Goal: Task Accomplishment & Management: Use online tool/utility

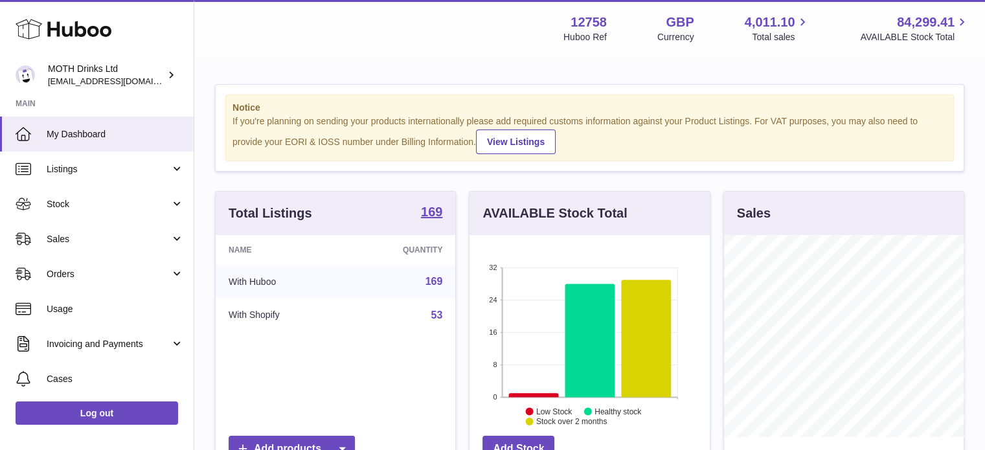
scroll to position [202, 240]
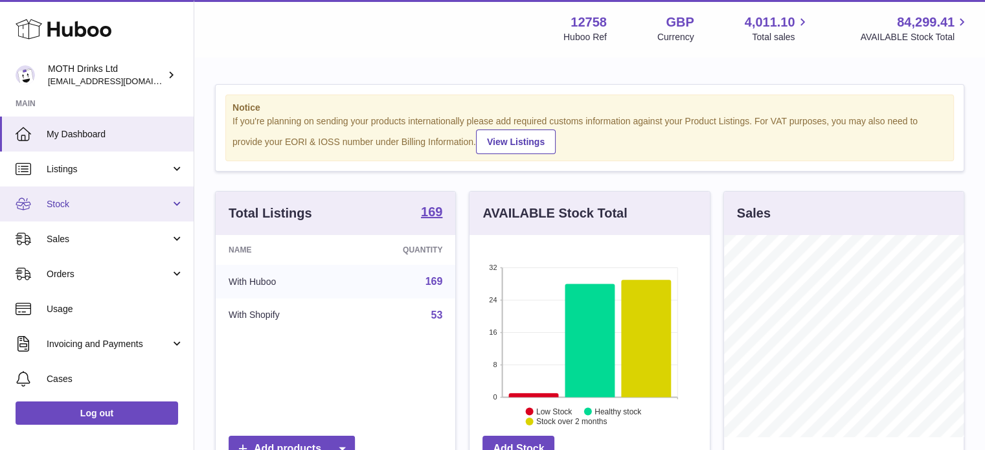
click at [111, 194] on link "Stock" at bounding box center [97, 204] width 194 height 35
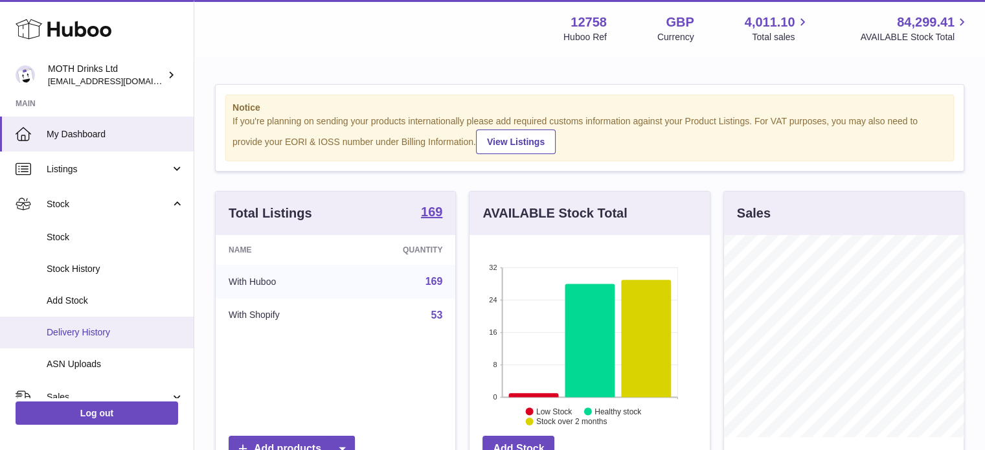
click at [100, 330] on span "Delivery History" at bounding box center [115, 333] width 137 height 12
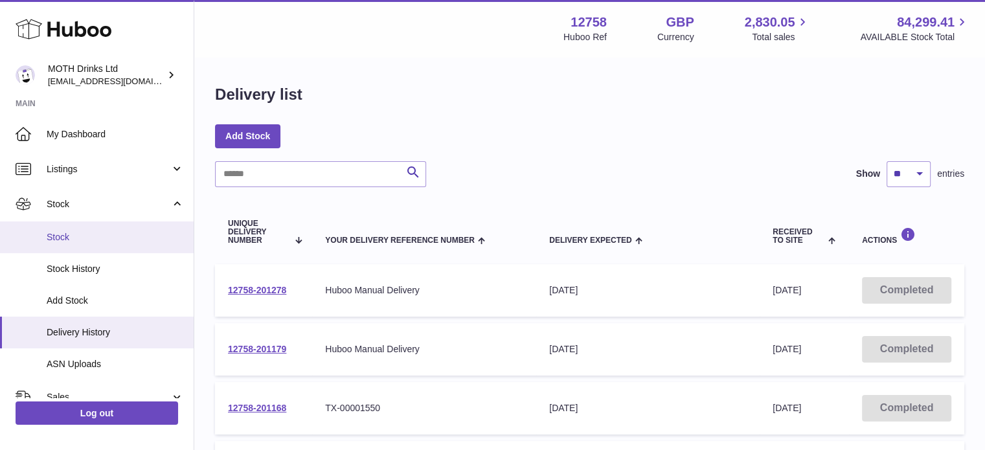
click at [80, 227] on link "Stock" at bounding box center [97, 238] width 194 height 32
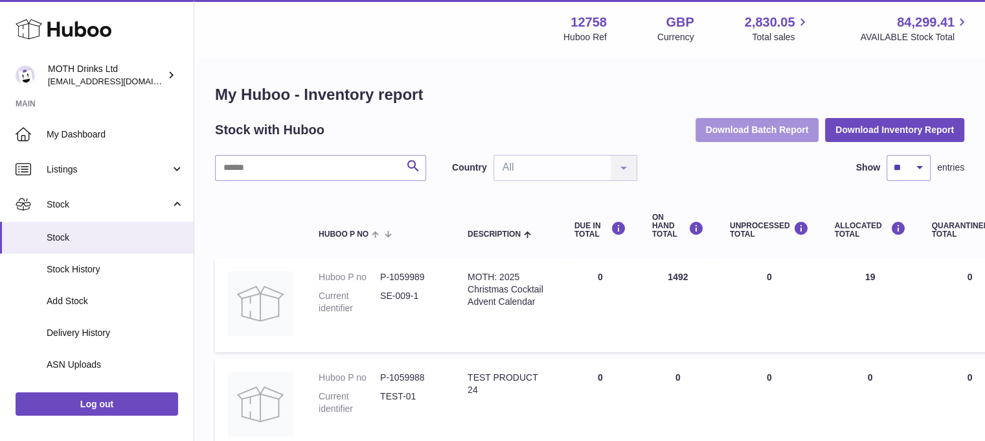
click at [754, 124] on button "Download Batch Report" at bounding box center [758, 129] width 124 height 23
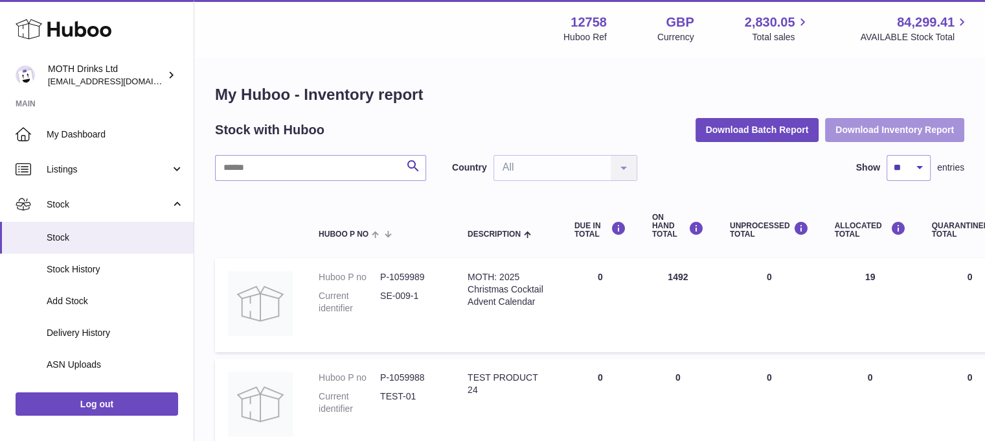
click at [830, 135] on button "Download Inventory Report" at bounding box center [894, 129] width 139 height 23
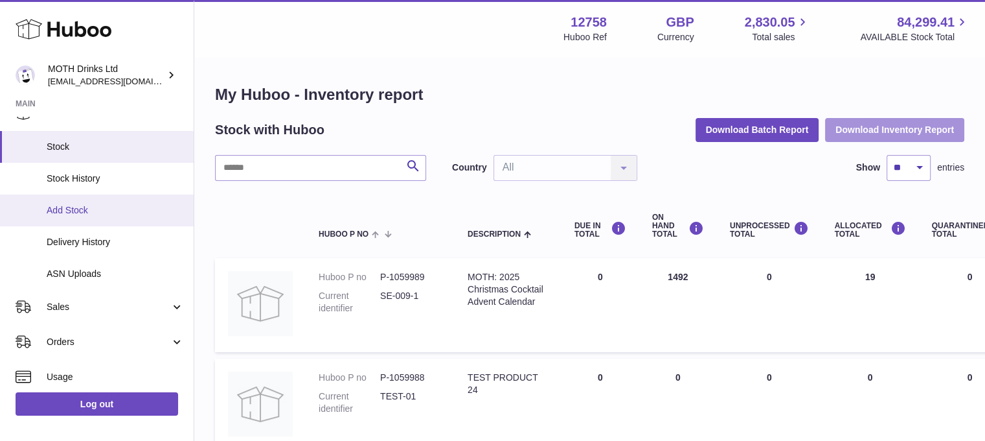
scroll to position [96, 0]
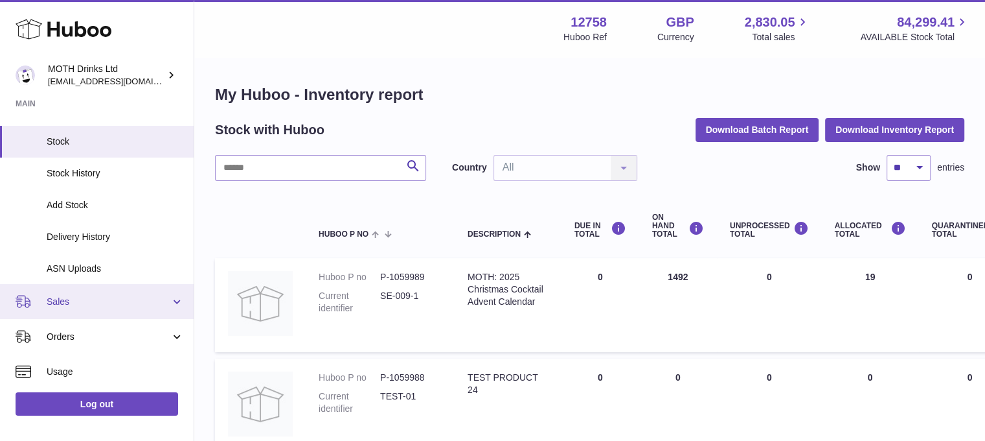
click at [78, 305] on span "Sales" at bounding box center [109, 301] width 124 height 12
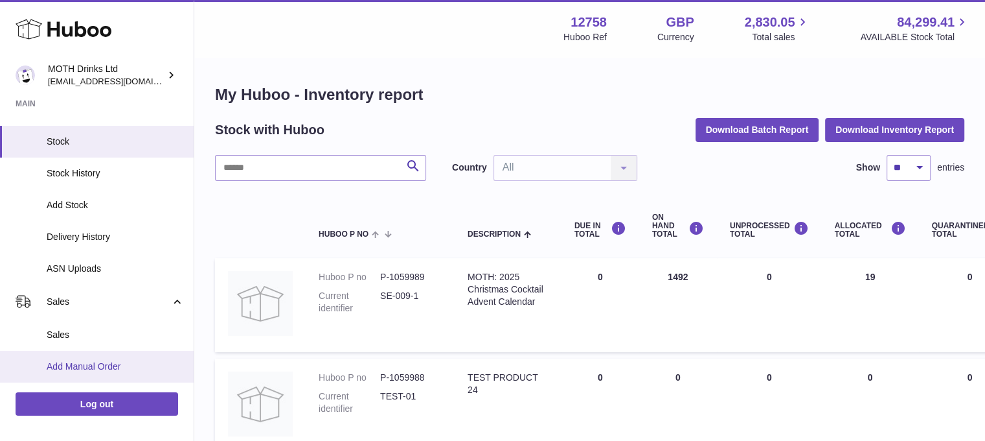
click at [84, 363] on span "Add Manual Order" at bounding box center [115, 366] width 137 height 12
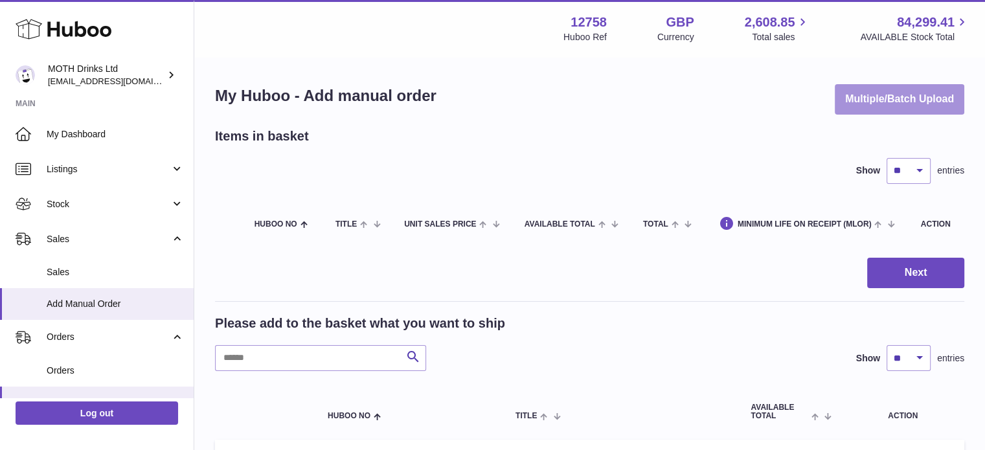
click at [873, 100] on button "Multiple/Batch Upload" at bounding box center [900, 99] width 130 height 30
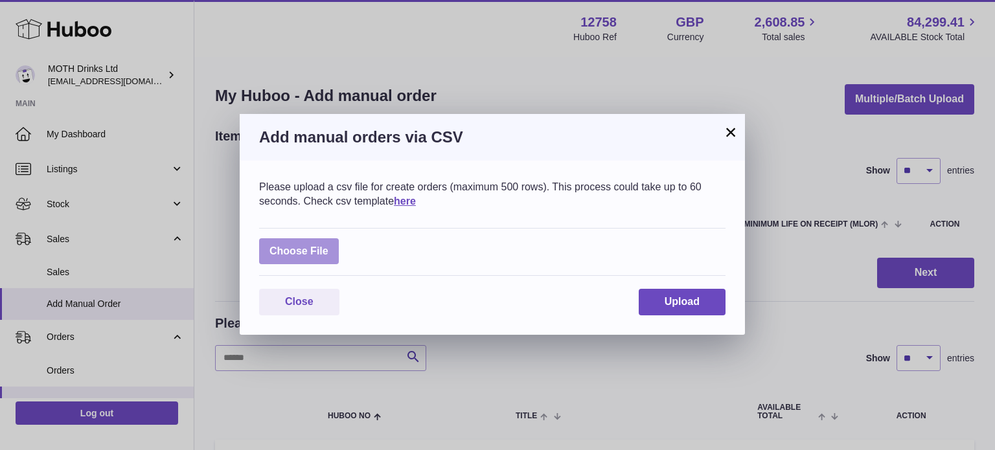
click at [306, 251] on label at bounding box center [299, 251] width 80 height 27
click at [328, 246] on input "file" at bounding box center [328, 245] width 1 height 1
type input "**********"
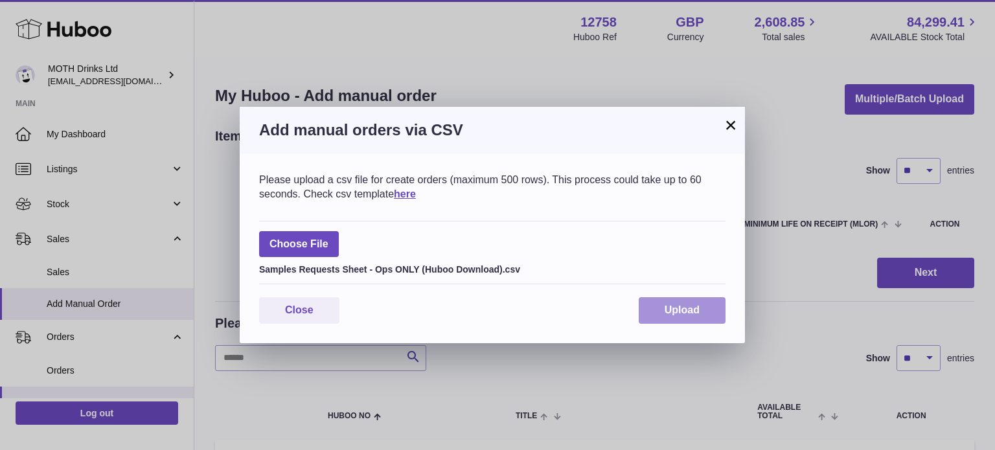
click at [673, 303] on button "Upload" at bounding box center [682, 310] width 87 height 27
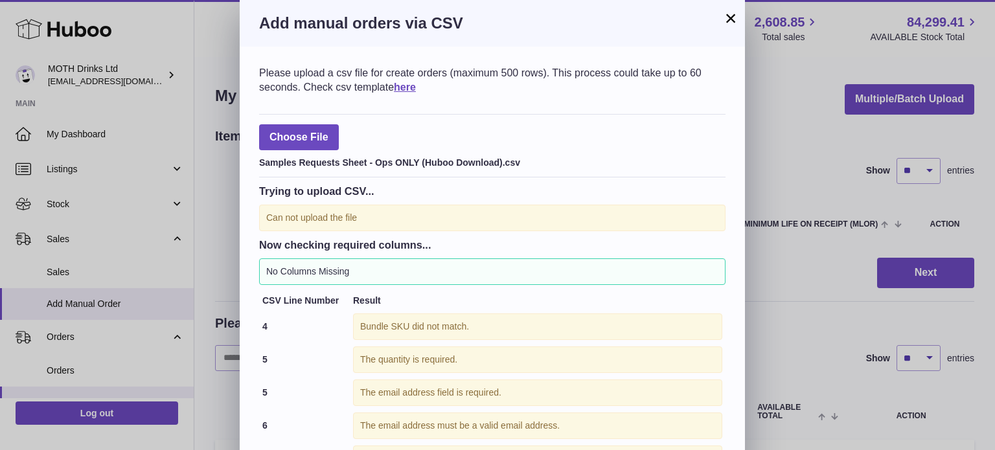
scroll to position [106, 0]
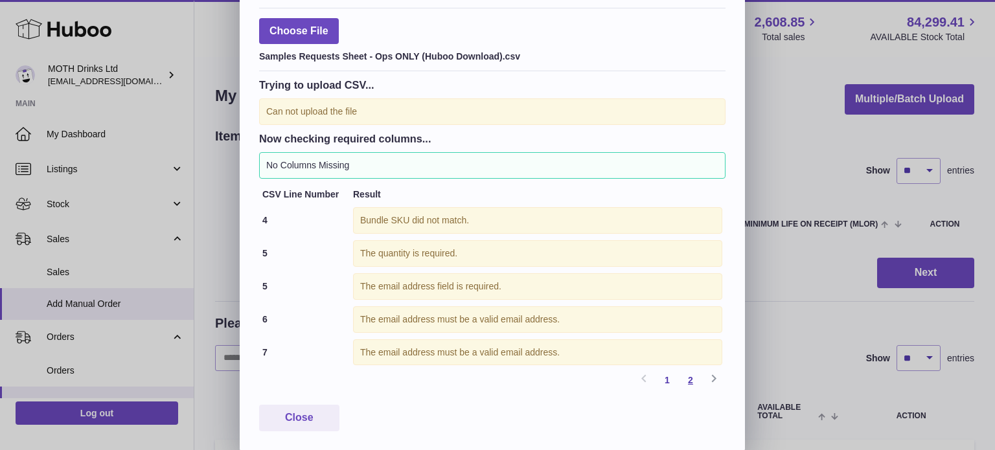
click at [688, 380] on link "2" at bounding box center [690, 380] width 23 height 23
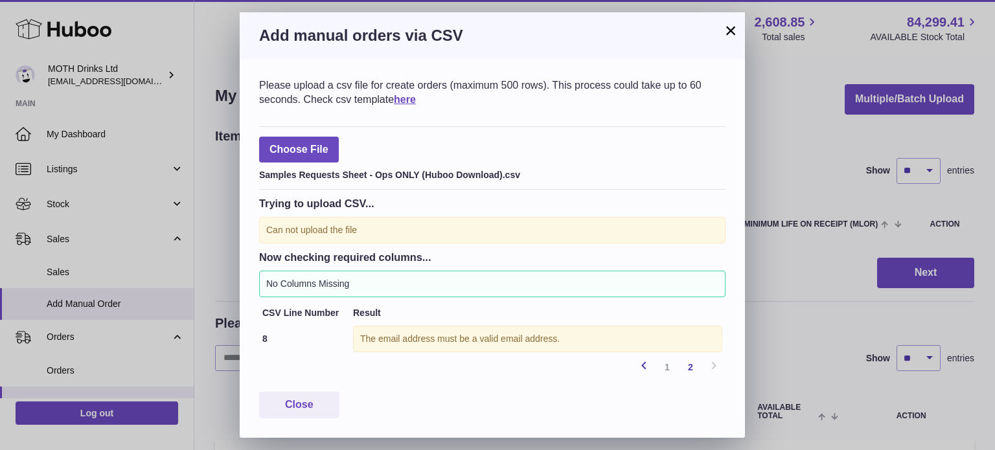
click at [653, 369] on link "Previous" at bounding box center [643, 367] width 23 height 23
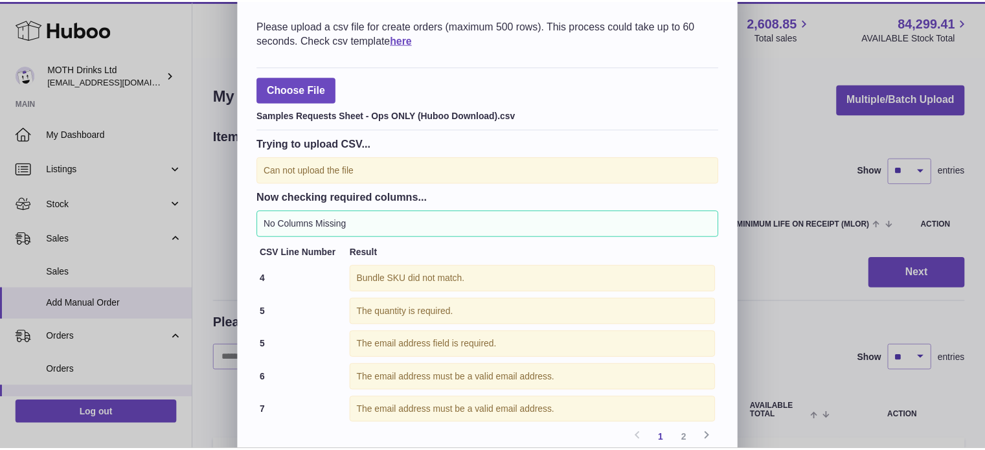
scroll to position [106, 0]
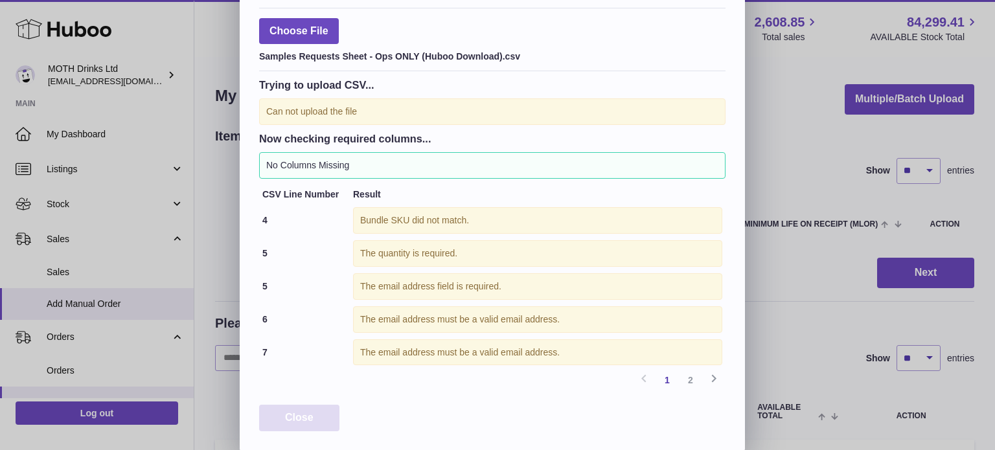
click at [277, 422] on button "Close" at bounding box center [299, 418] width 80 height 27
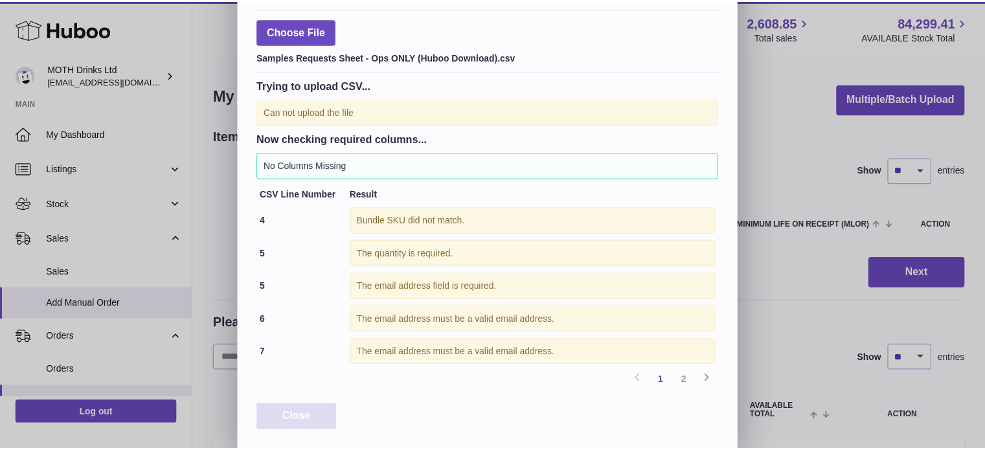
scroll to position [0, 0]
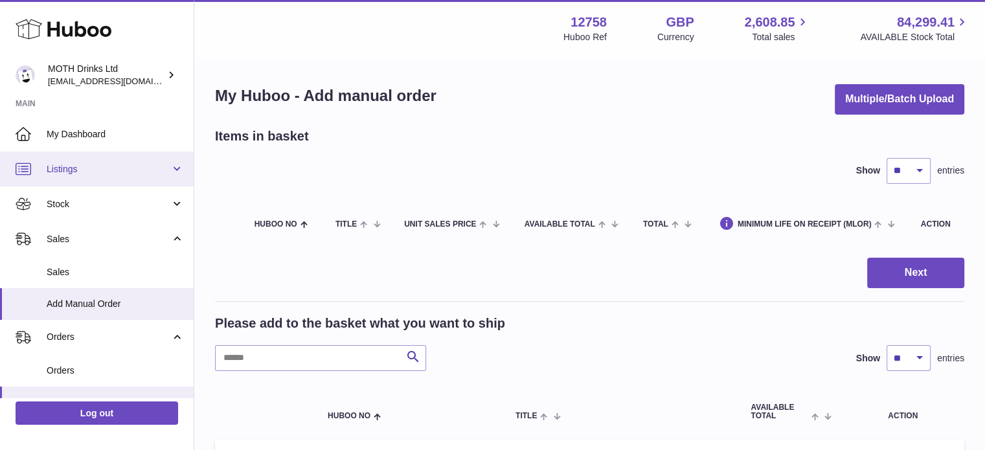
click at [99, 168] on span "Listings" at bounding box center [109, 169] width 124 height 12
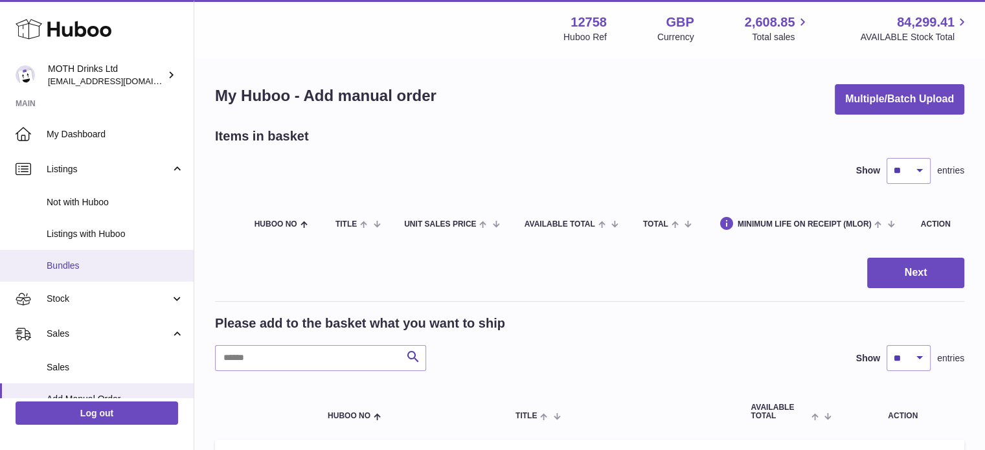
click at [86, 265] on span "Bundles" at bounding box center [115, 266] width 137 height 12
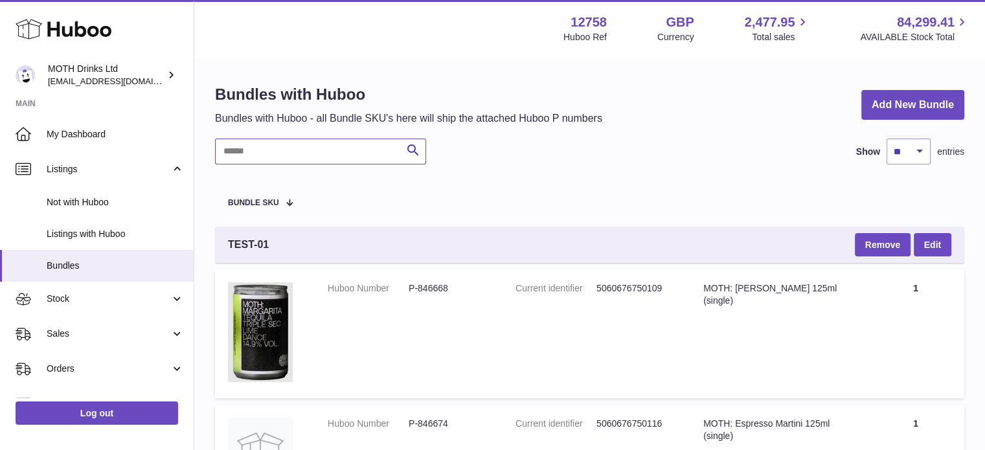
click at [253, 143] on input "text" at bounding box center [320, 152] width 211 height 26
paste input "**********"
type input "**********"
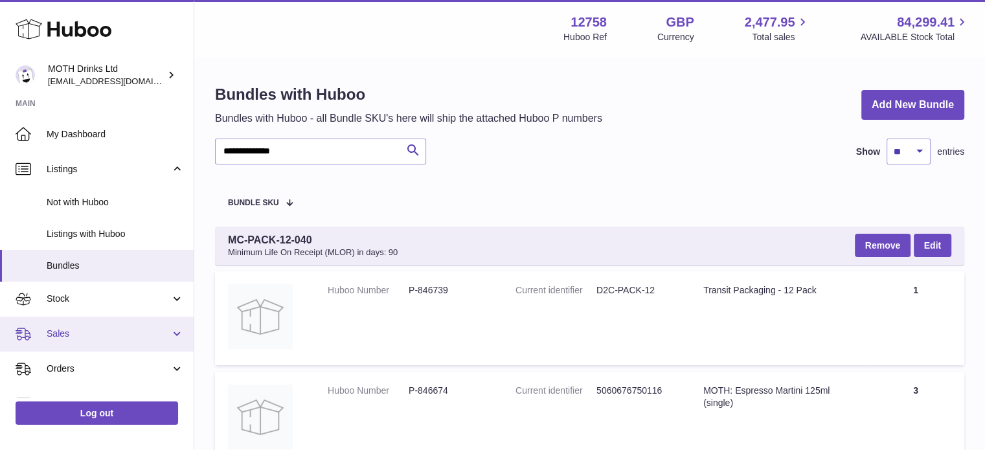
click at [78, 323] on link "Sales" at bounding box center [97, 334] width 194 height 35
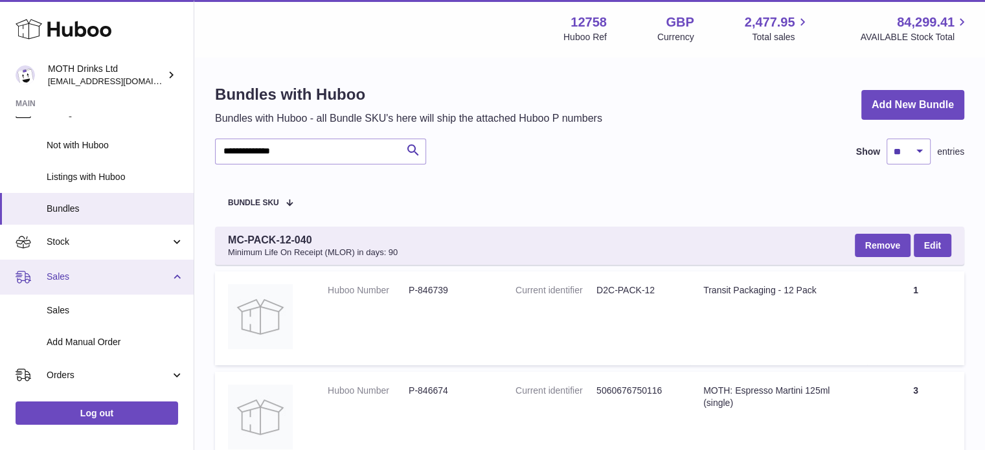
scroll to position [69, 0]
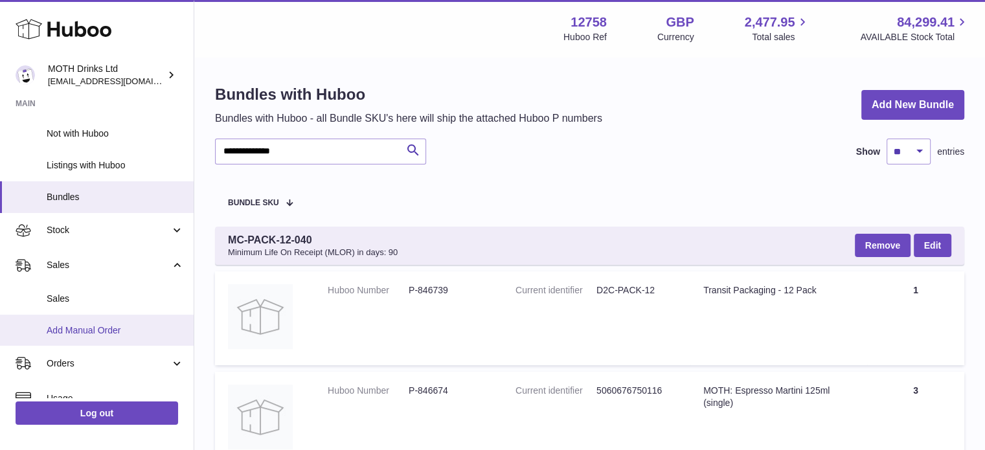
click at [78, 325] on span "Add Manual Order" at bounding box center [115, 331] width 137 height 12
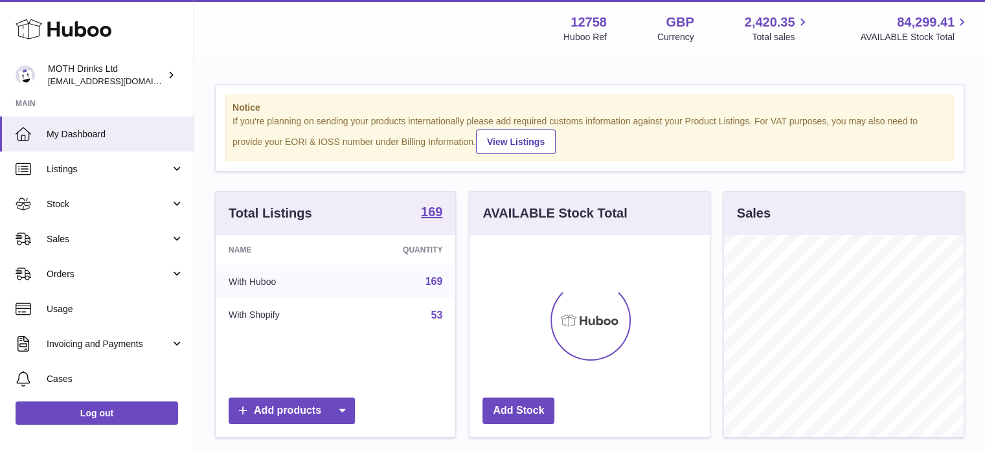
scroll to position [202, 240]
click at [84, 233] on span "Sales" at bounding box center [109, 239] width 124 height 12
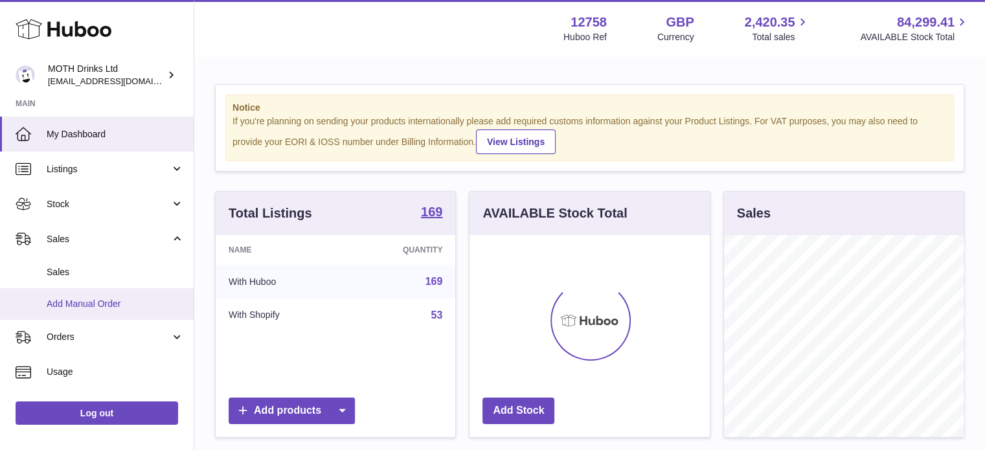
click at [87, 288] on link "Add Manual Order" at bounding box center [97, 304] width 194 height 32
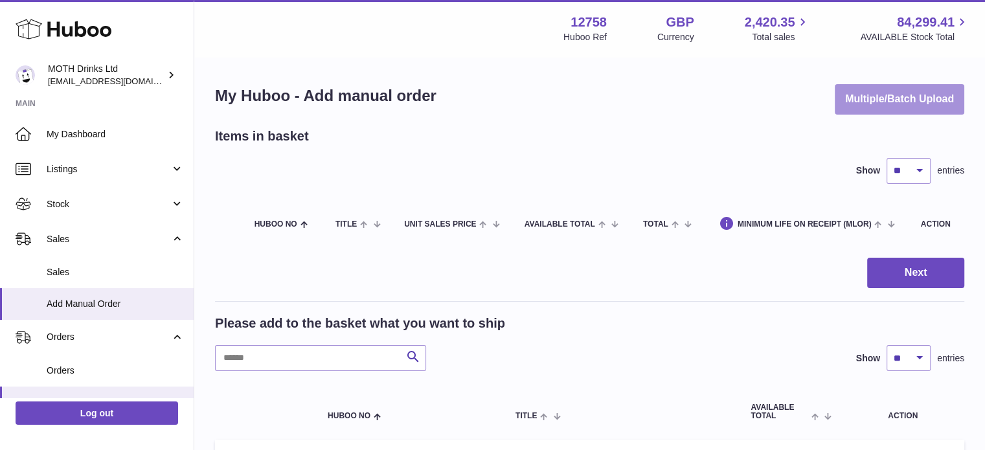
click at [884, 96] on button "Multiple/Batch Upload" at bounding box center [900, 99] width 130 height 30
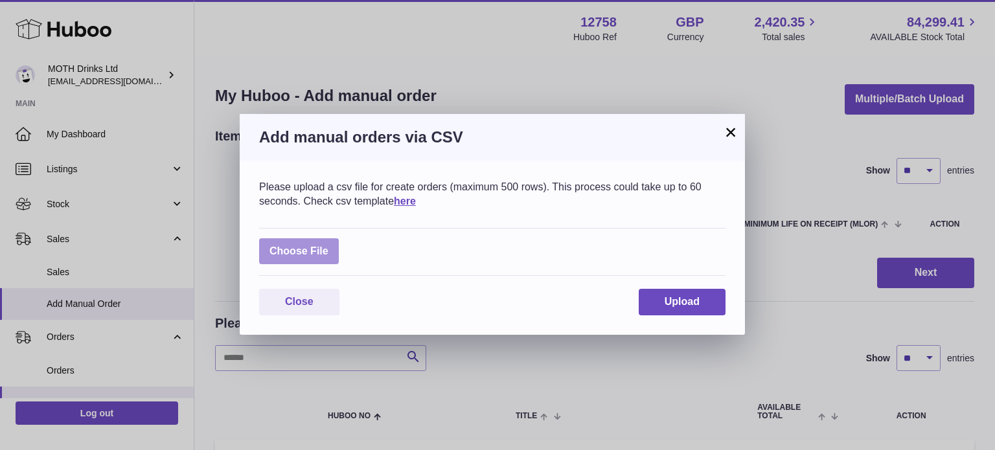
click at [293, 252] on label at bounding box center [299, 251] width 80 height 27
click at [328, 246] on input "file" at bounding box center [328, 245] width 1 height 1
type input "**********"
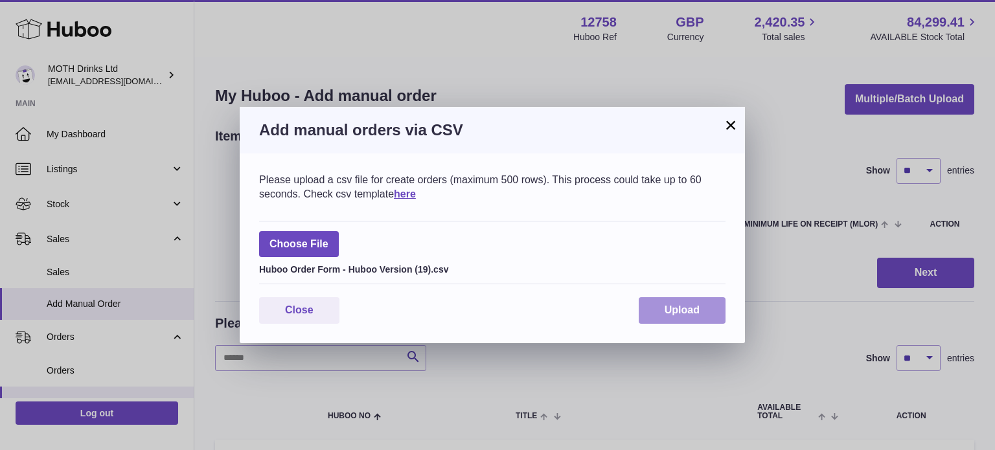
click at [683, 311] on span "Upload" at bounding box center [682, 310] width 35 height 11
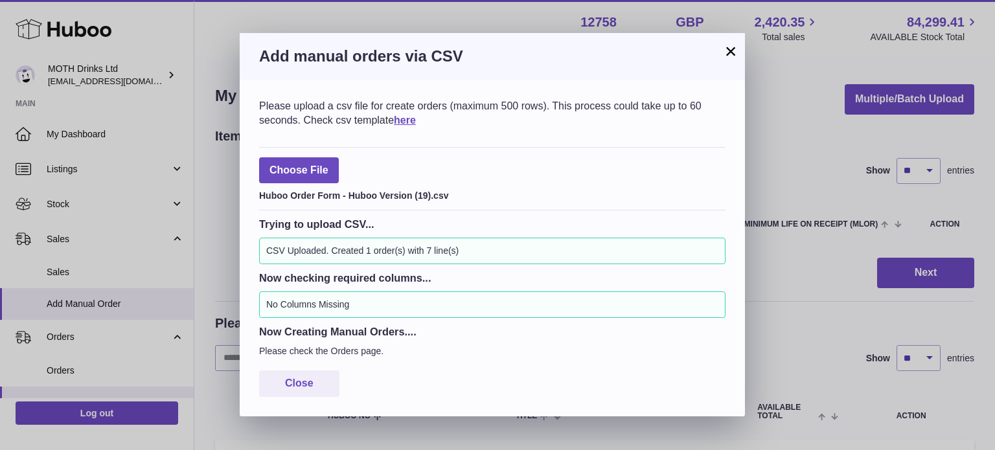
click at [733, 59] on button "×" at bounding box center [731, 51] width 16 height 16
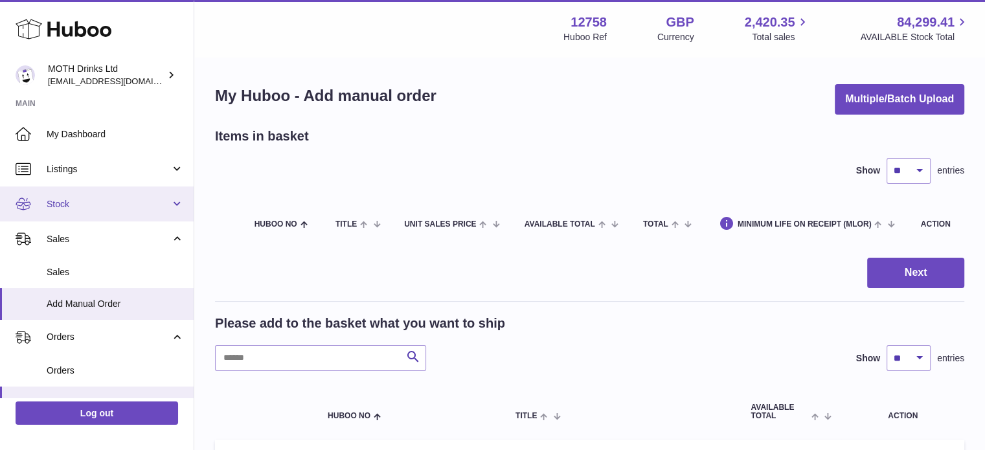
click at [90, 188] on link "Stock" at bounding box center [97, 204] width 194 height 35
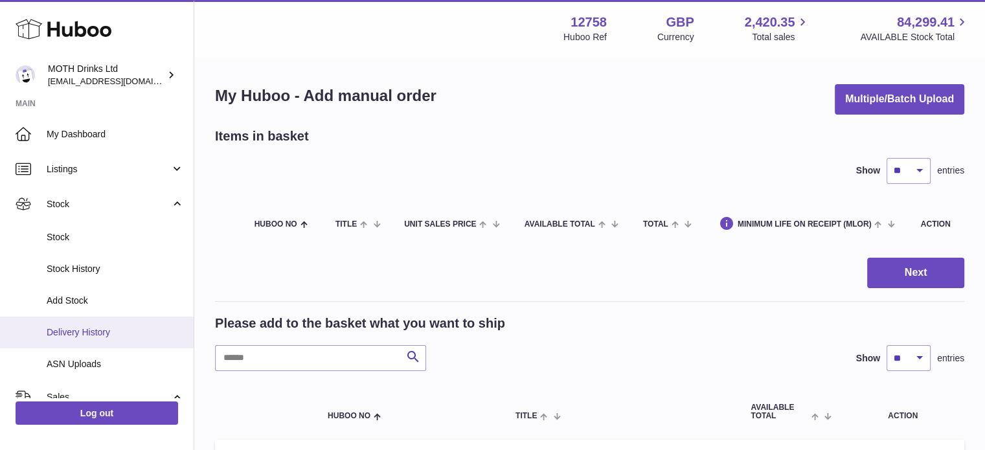
click at [75, 336] on span "Delivery History" at bounding box center [115, 333] width 137 height 12
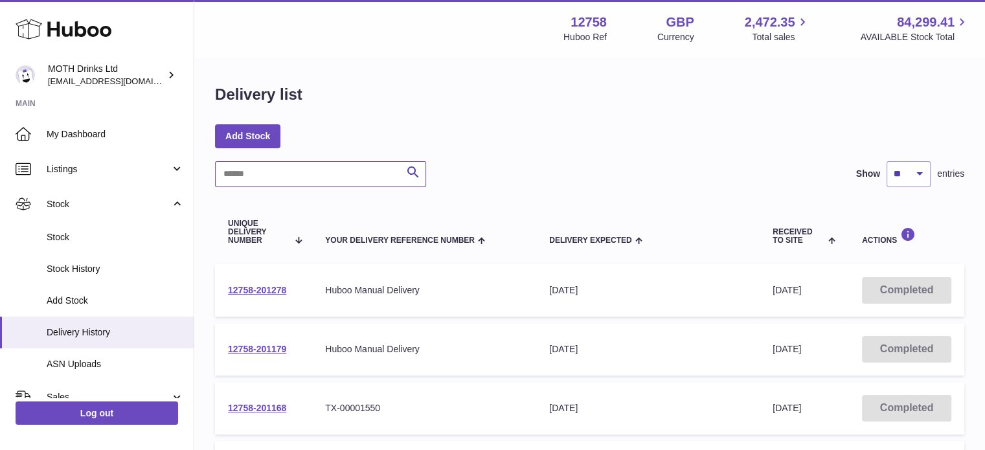
click at [280, 172] on input "text" at bounding box center [320, 174] width 211 height 26
paste input "**********"
type input "**********"
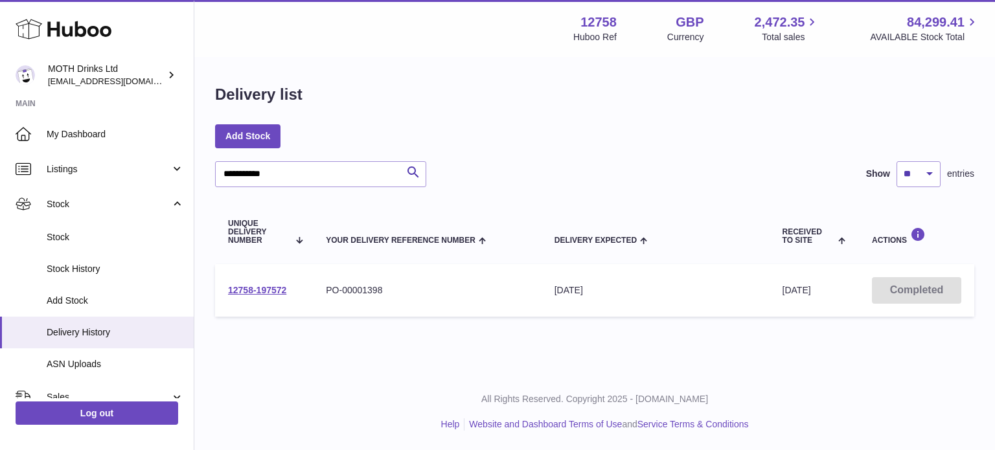
click at [263, 282] on td "12758-197572" at bounding box center [264, 290] width 98 height 52
click at [261, 285] on link "12758-197572" at bounding box center [257, 290] width 58 height 10
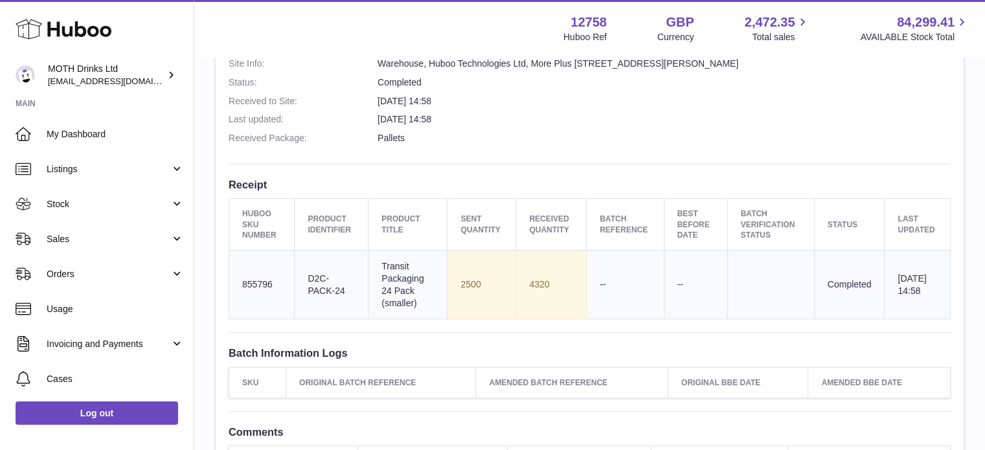
scroll to position [371, 0]
